Goal: Check status

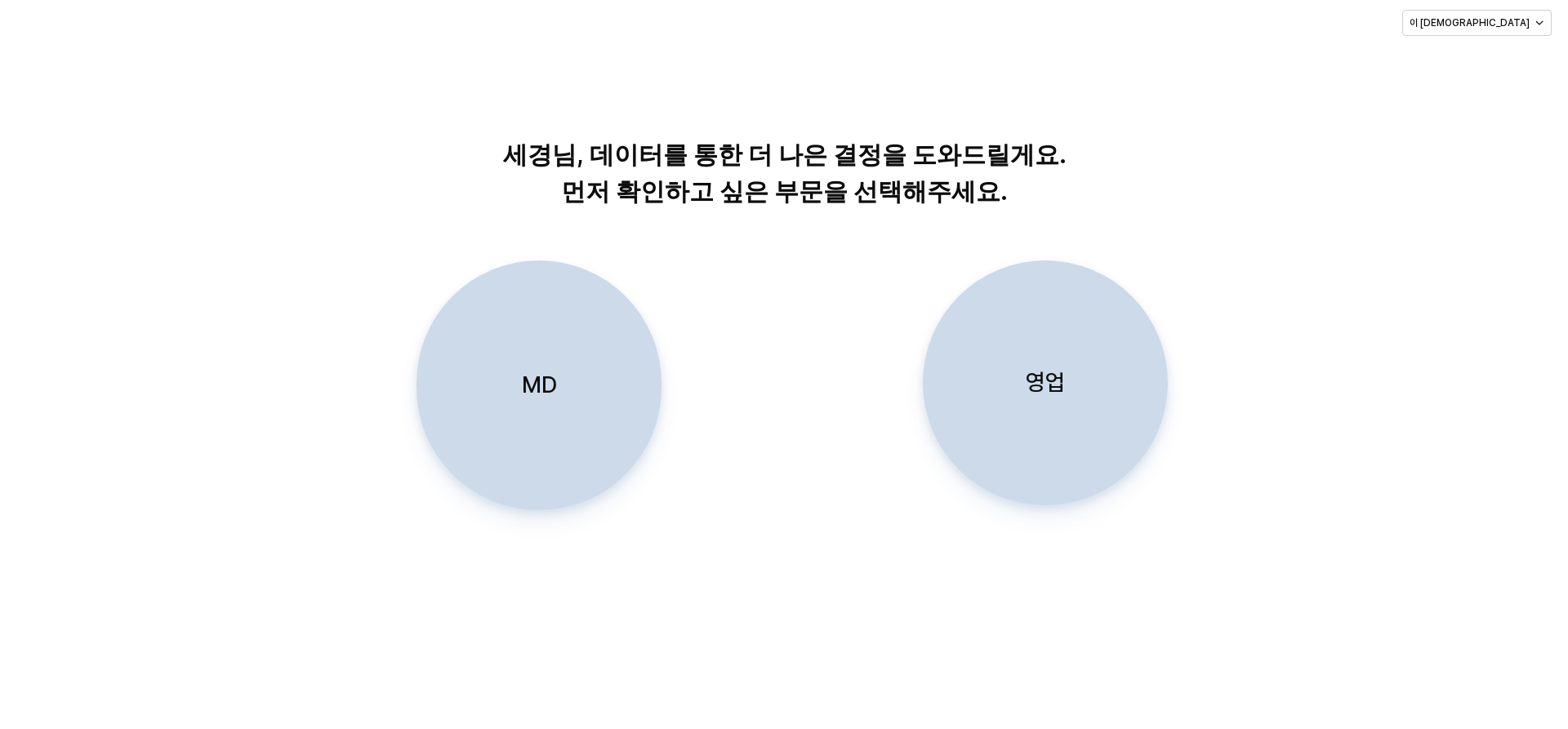
click at [1037, 367] on div "영업" at bounding box center [1045, 382] width 231 height 243
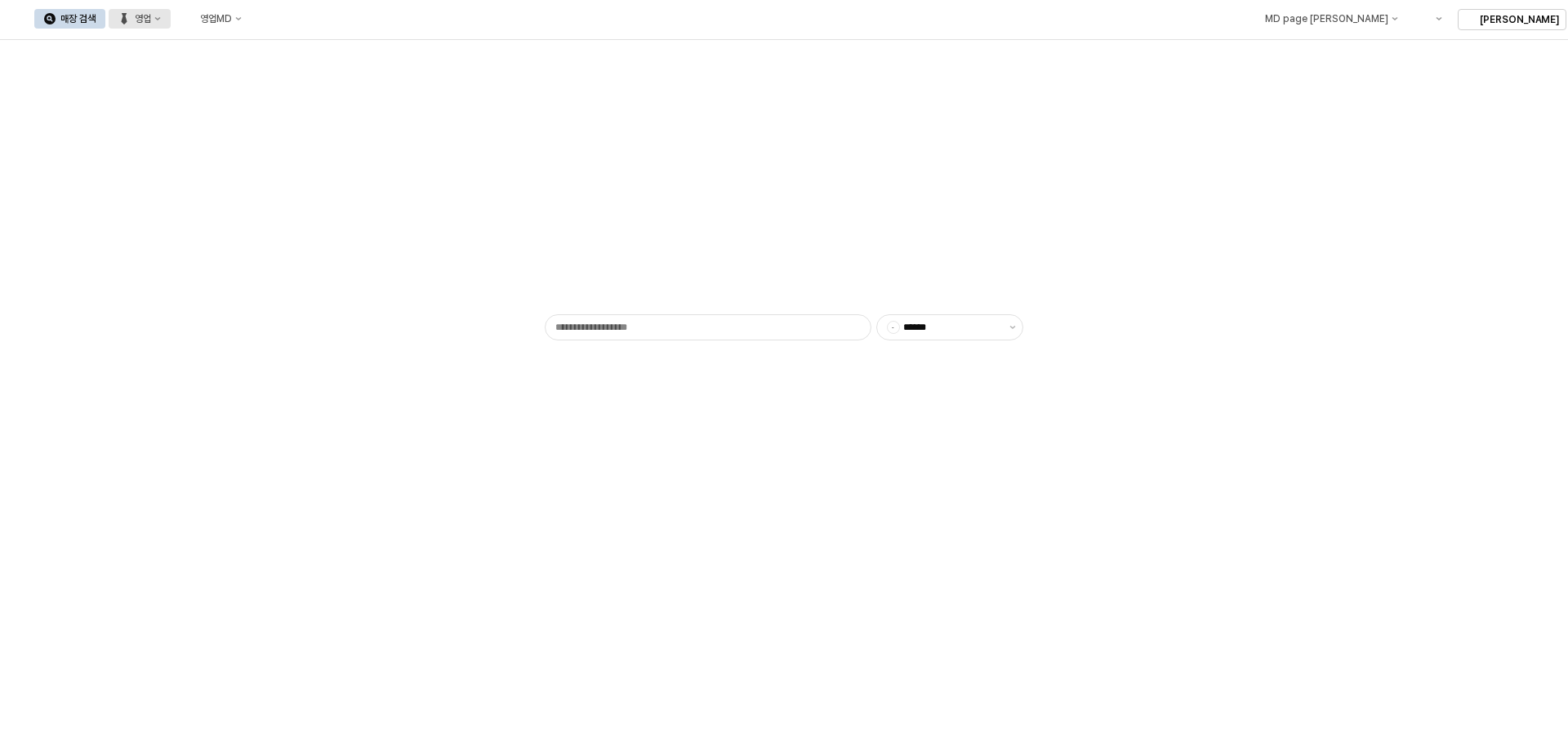
click at [151, 15] on div "영업" at bounding box center [142, 19] width 16 height 12
click at [307, 52] on div "목표매출 달성현황" at bounding box center [322, 49] width 86 height 13
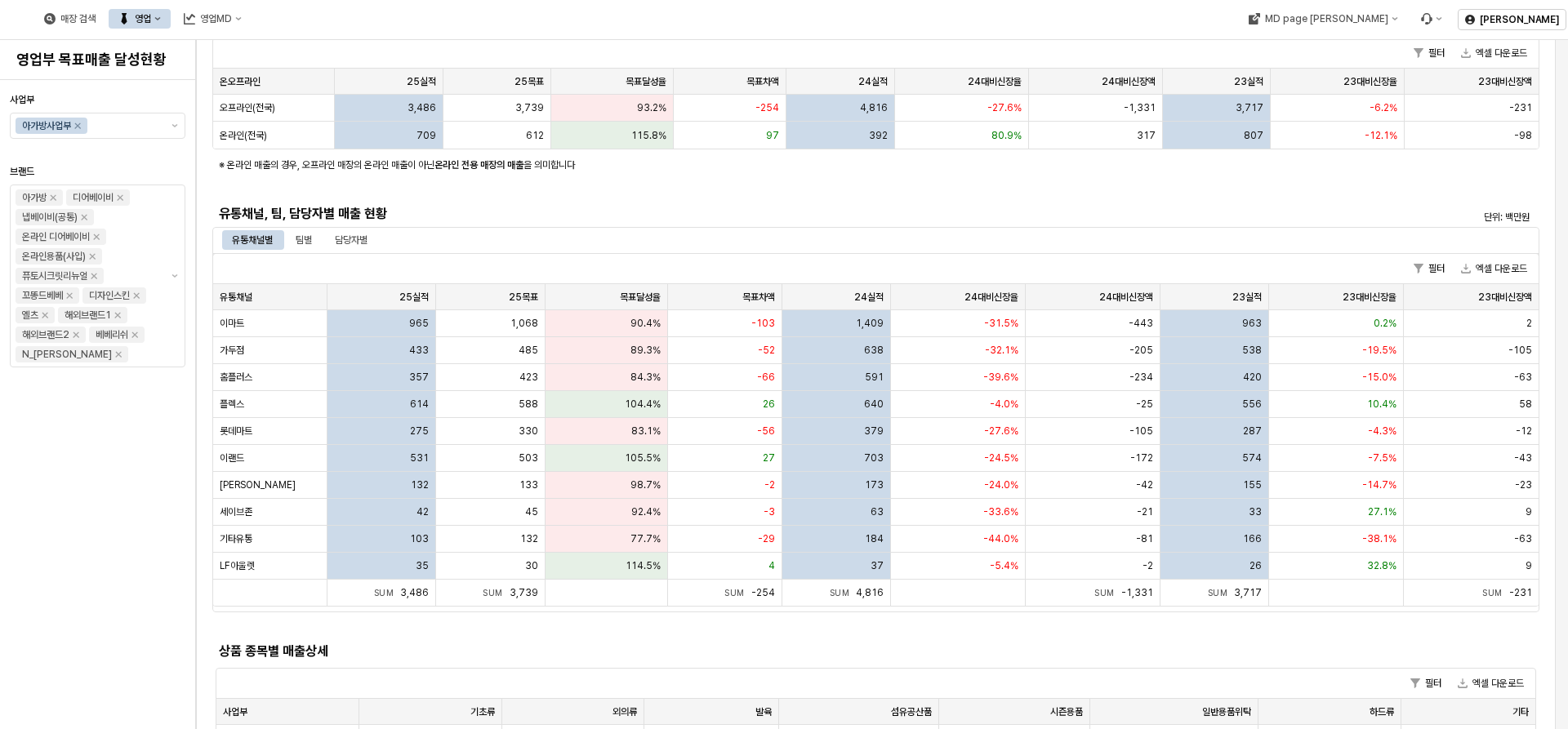
scroll to position [245, 0]
click at [315, 237] on div "팀별" at bounding box center [303, 239] width 36 height 19
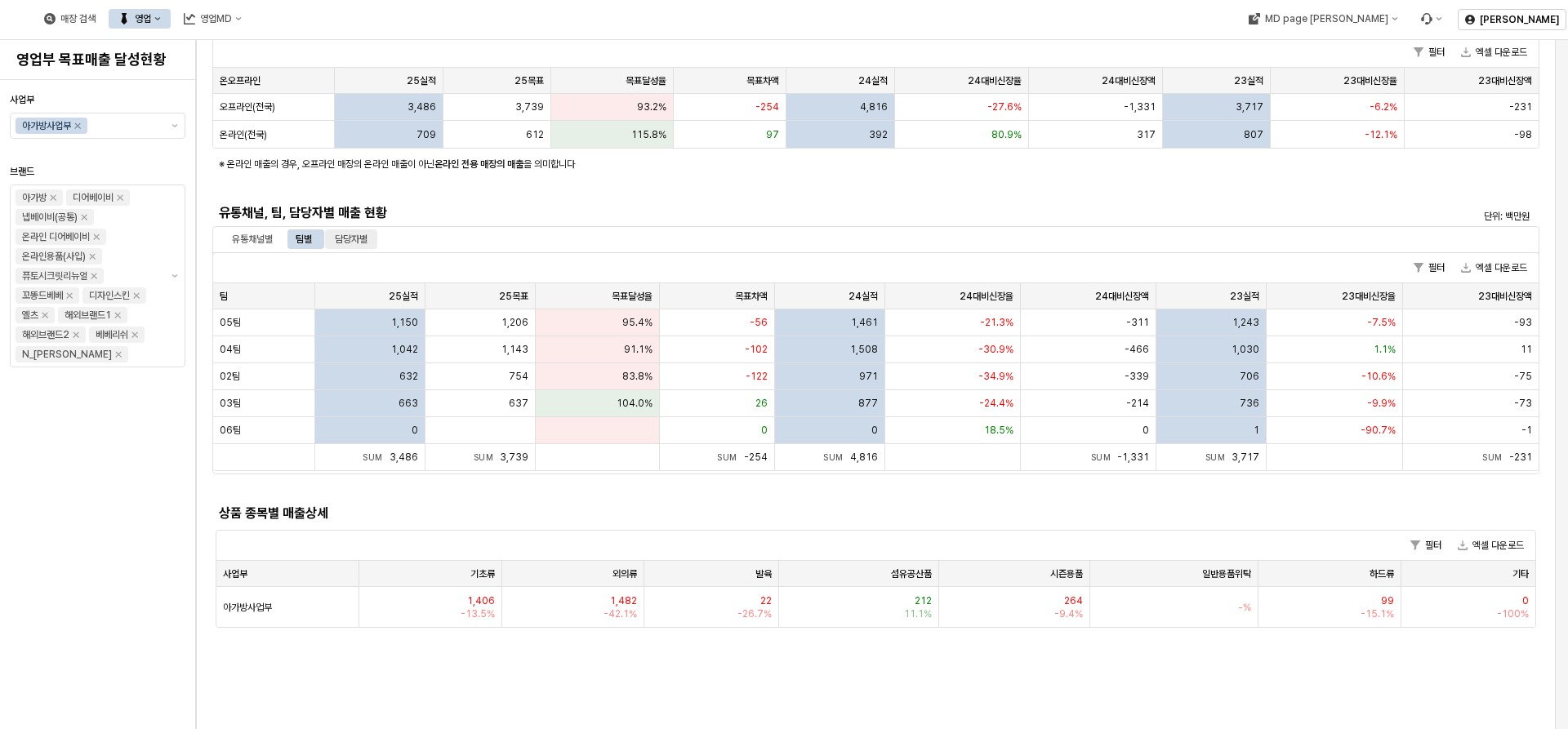
click at [371, 241] on div "담당자별" at bounding box center [351, 239] width 52 height 19
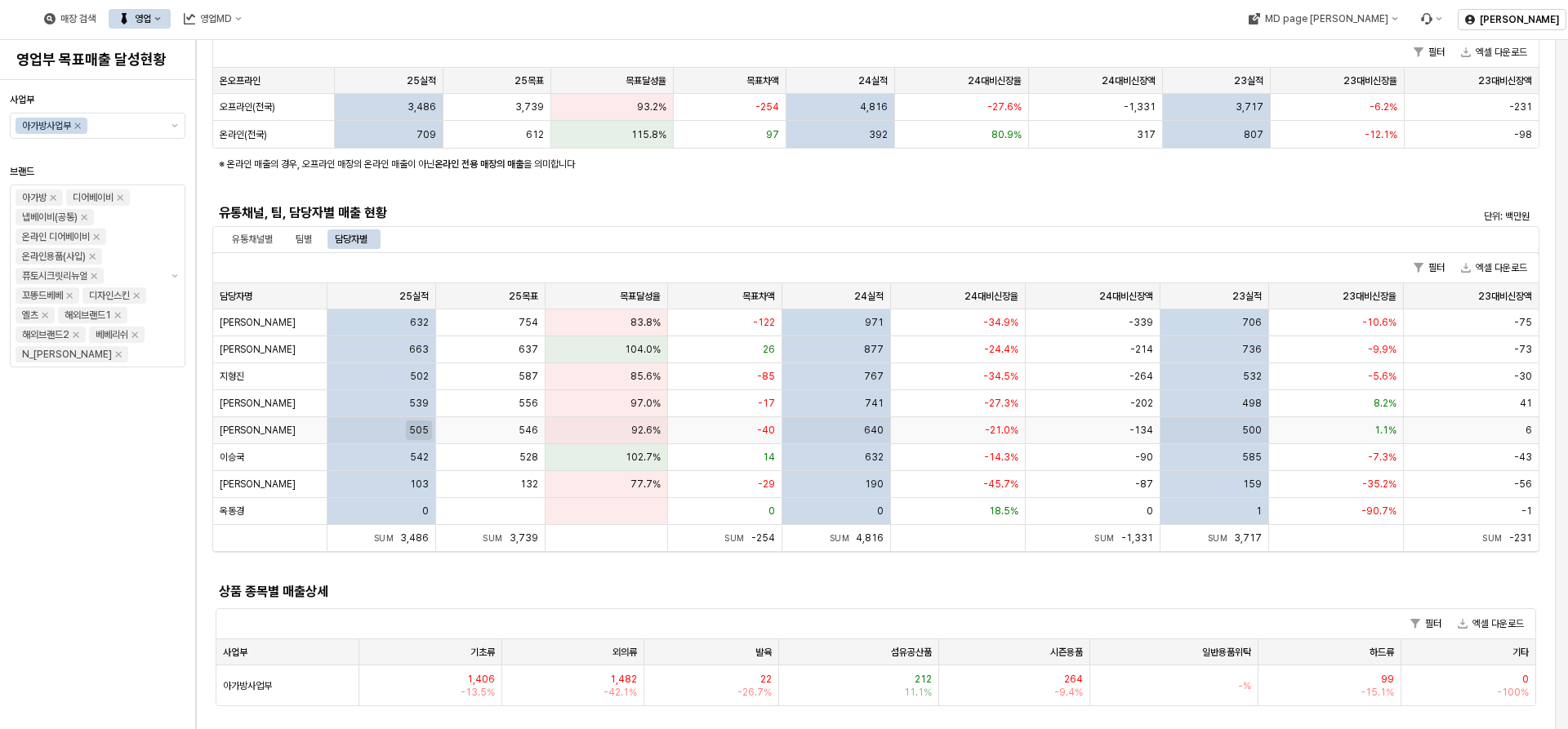
click at [419, 429] on span "505" at bounding box center [419, 430] width 19 height 13
click at [419, 429] on div "이세경님 매출 상세 15 매장별 매출 현황(0) 단위: 백만원 엑셀 다운로드 매장 매장 25실적 25실적 No rows found 매장 검색 …" at bounding box center [784, 364] width 1568 height 729
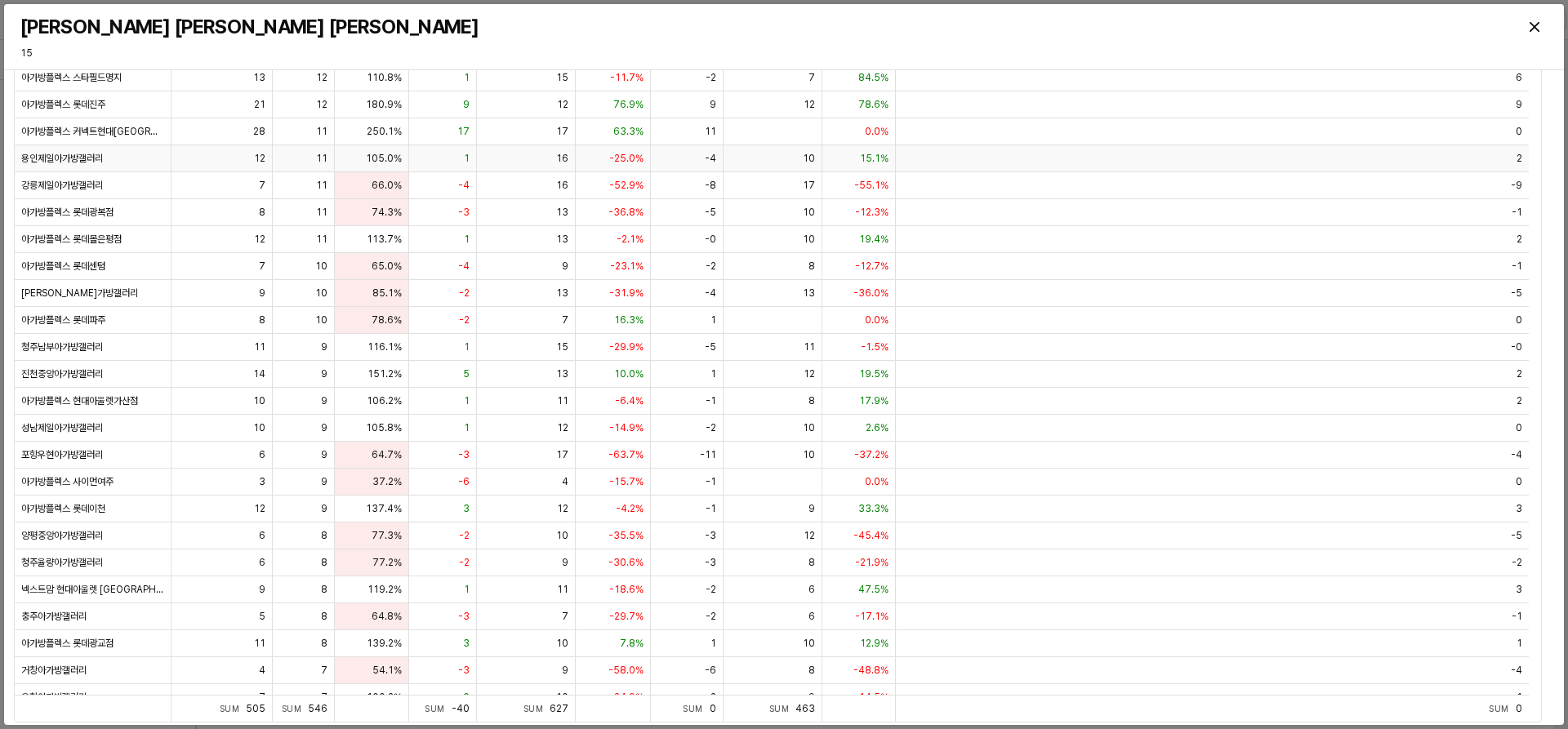
scroll to position [46, 0]
